Goal: Use online tool/utility

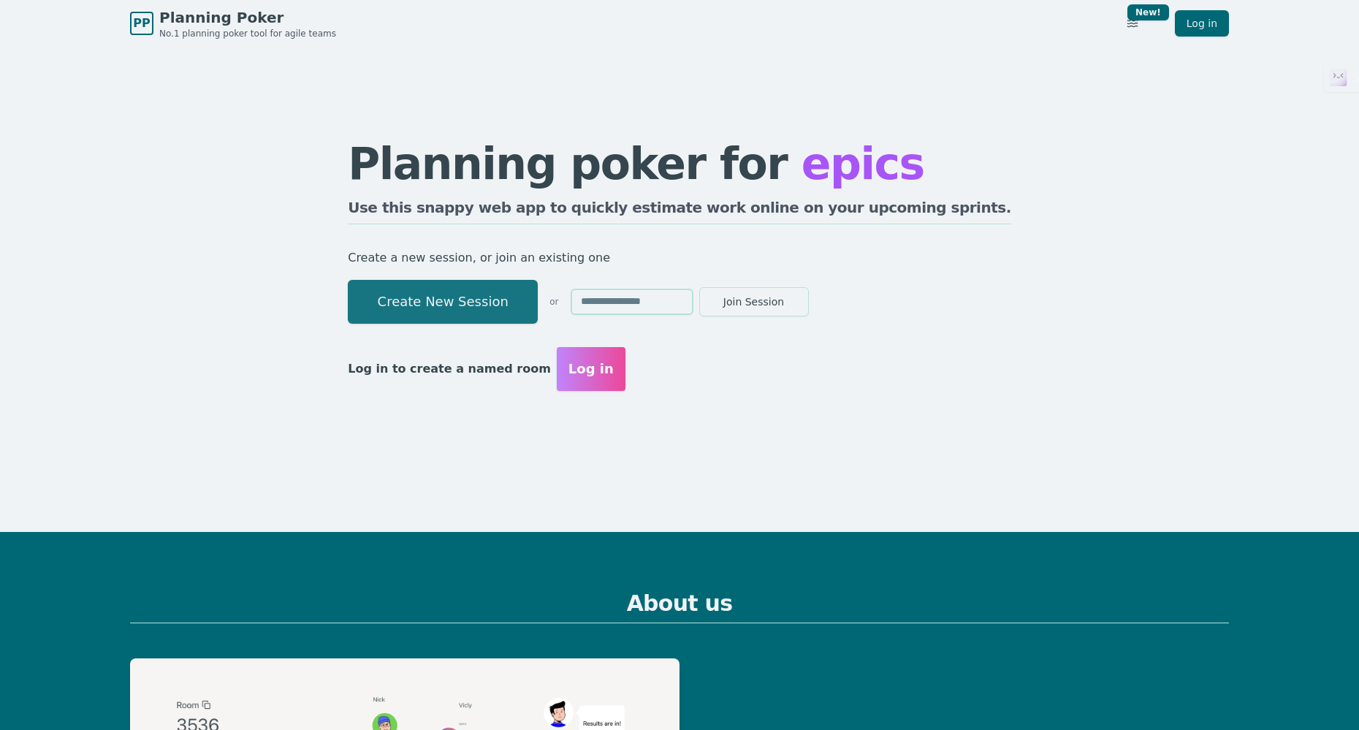
click at [504, 295] on button "Create New Session" at bounding box center [443, 302] width 190 height 44
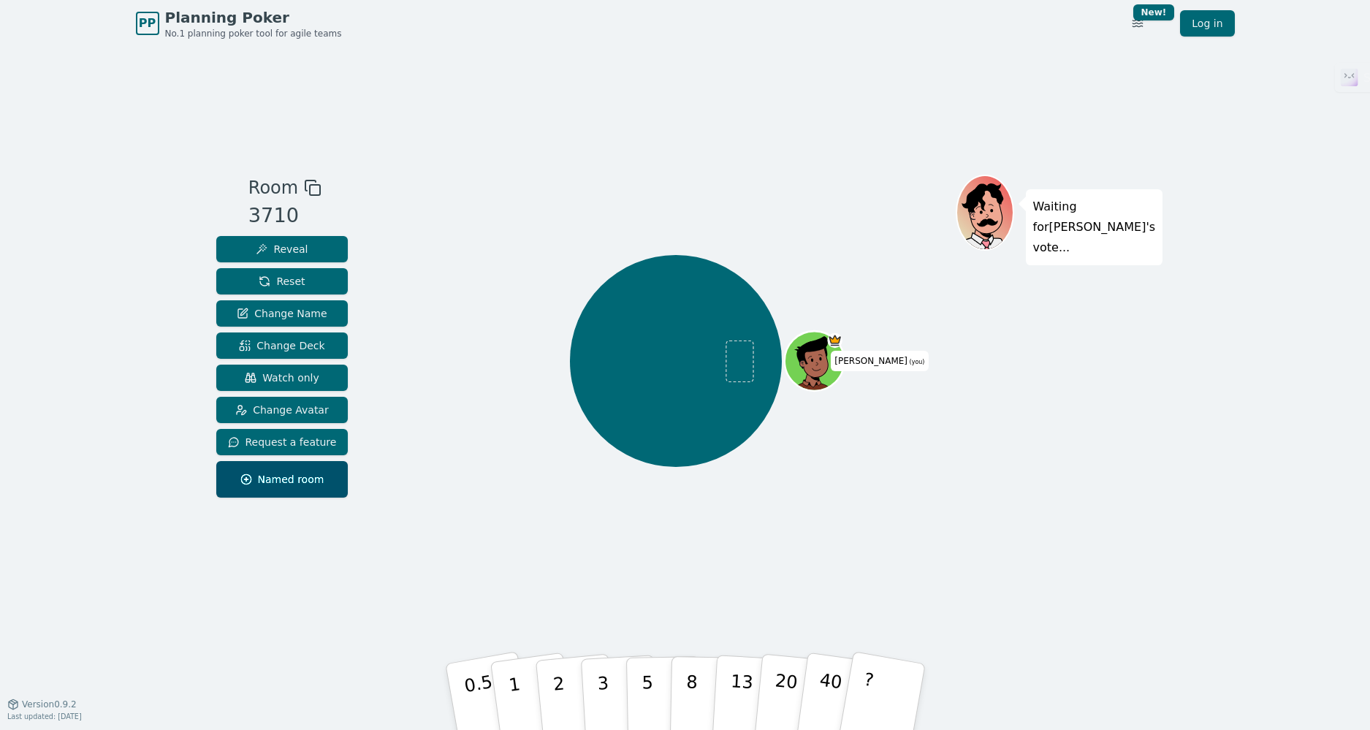
click at [306, 192] on icon at bounding box center [313, 188] width 18 height 18
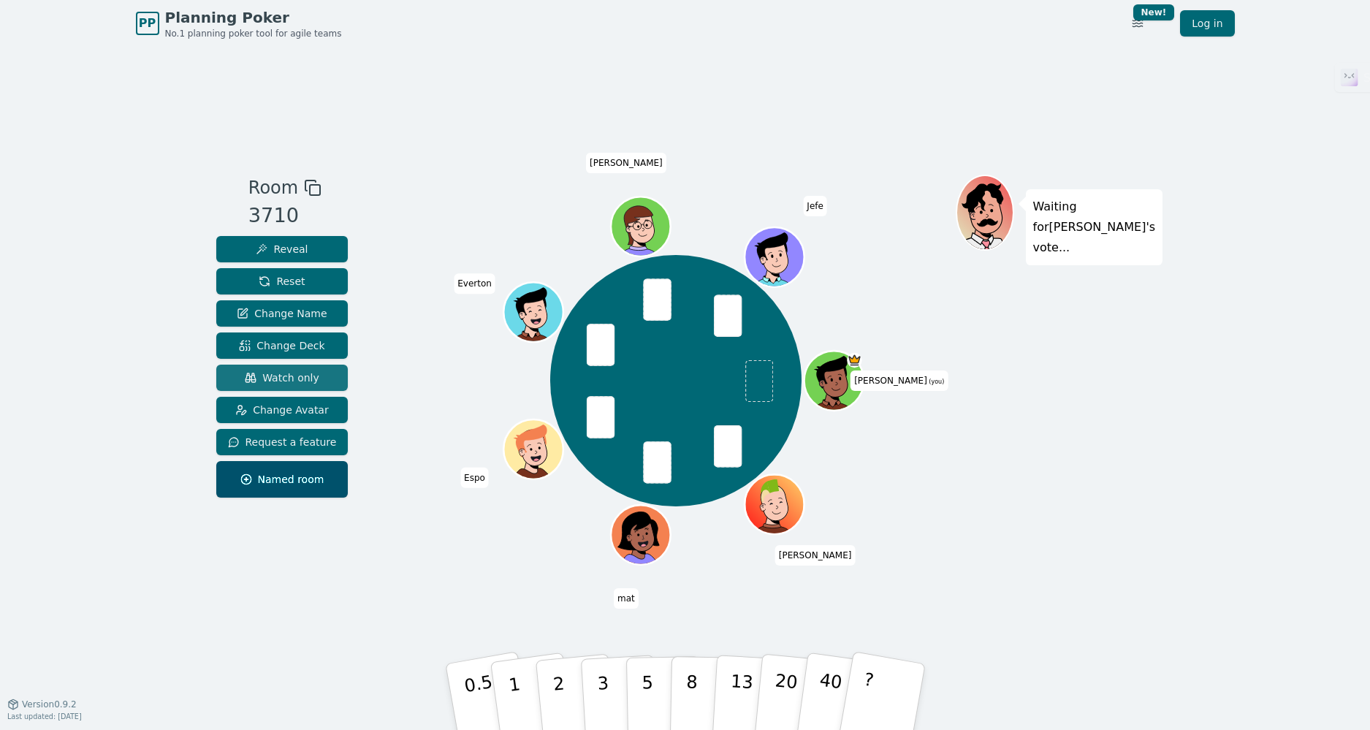
click at [295, 371] on span "Watch only" at bounding box center [282, 377] width 75 height 15
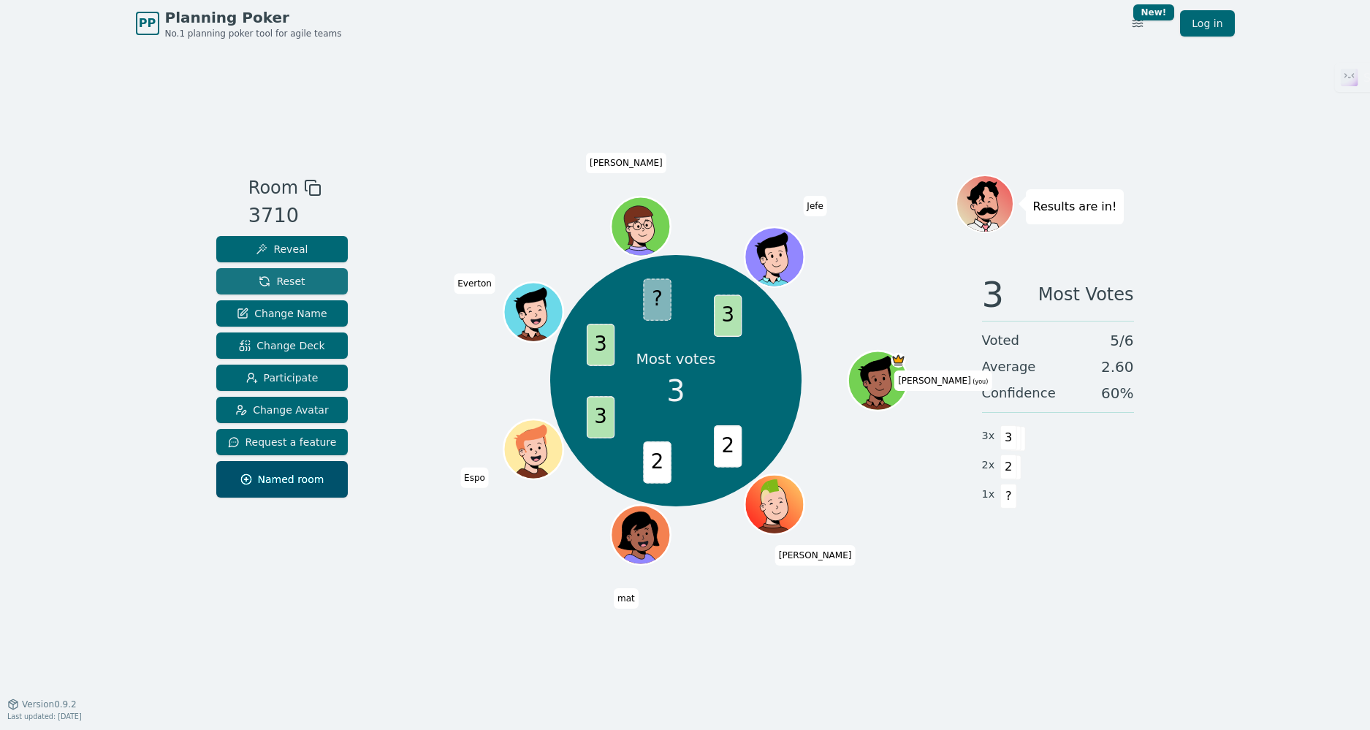
click at [288, 281] on span "Reset" at bounding box center [282, 281] width 46 height 15
click at [284, 286] on span "Reset" at bounding box center [282, 281] width 46 height 15
click at [294, 285] on span "Reset" at bounding box center [282, 281] width 46 height 15
click at [309, 289] on button "Reset" at bounding box center [282, 281] width 132 height 26
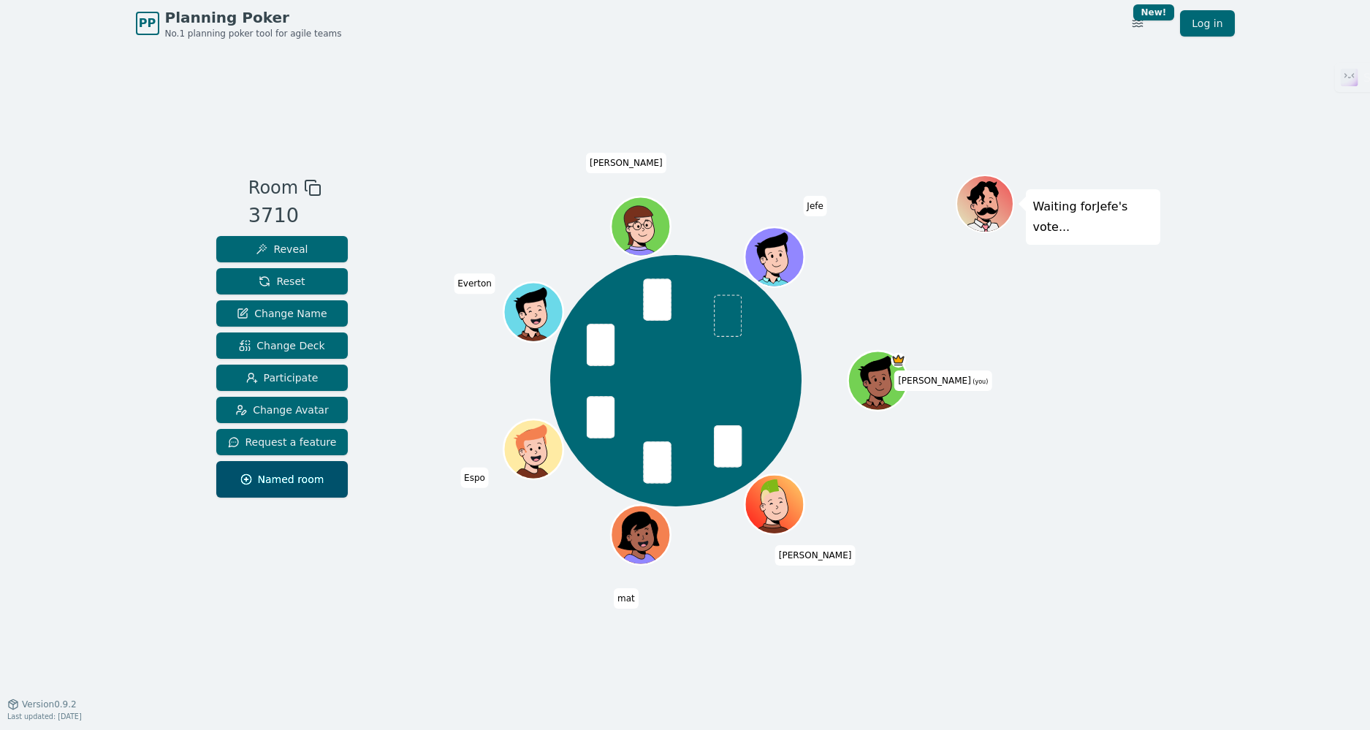
click at [915, 250] on div "[PERSON_NAME] (you) [PERSON_NAME] mat Espo Everton [PERSON_NAME]" at bounding box center [676, 381] width 559 height 360
click at [302, 245] on button "Reveal" at bounding box center [282, 249] width 132 height 26
